Goal: Task Accomplishment & Management: Manage account settings

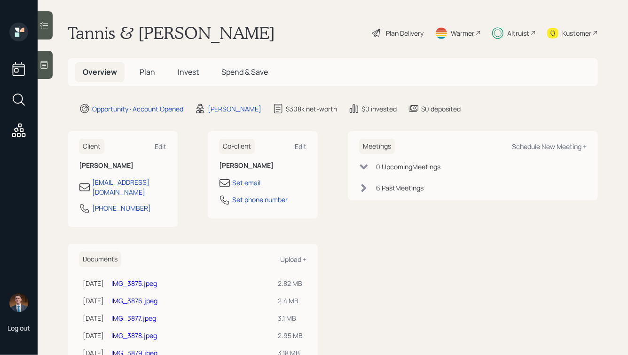
click at [178, 71] on span "Invest" at bounding box center [188, 72] width 21 height 10
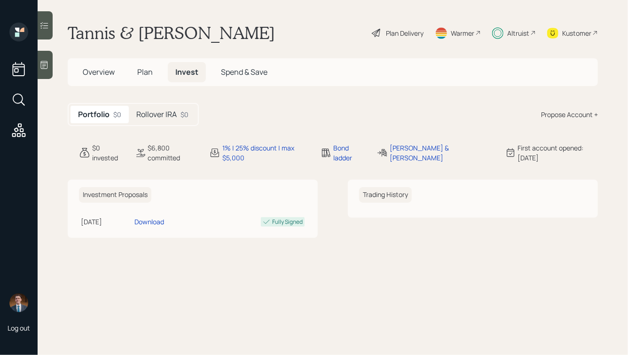
click at [164, 115] on h5 "Rollover IRA" at bounding box center [156, 114] width 40 height 9
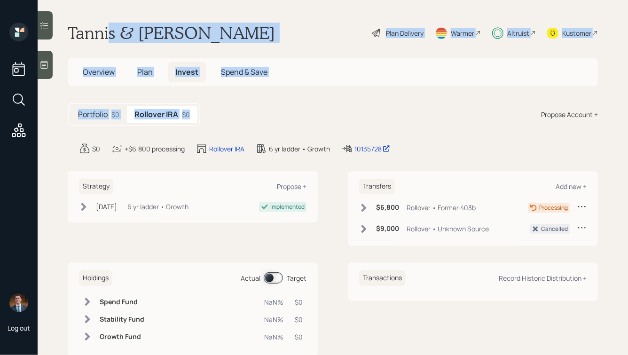
drag, startPoint x: 219, startPoint y: 120, endPoint x: 106, endPoint y: 36, distance: 140.8
click at [106, 38] on main "Tannis & [PERSON_NAME] Plan Delivery Warmer Altruist Kustomer Overview Plan Inv…" at bounding box center [333, 177] width 590 height 355
click at [106, 36] on h1 "Tannis & [PERSON_NAME]" at bounding box center [171, 33] width 207 height 21
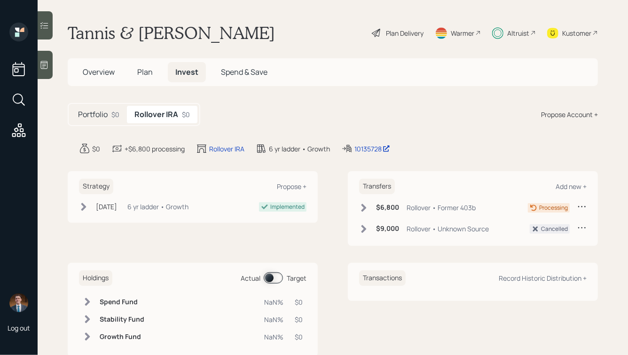
click at [587, 33] on div "Kustomer" at bounding box center [576, 33] width 29 height 10
